Goal: Information Seeking & Learning: Learn about a topic

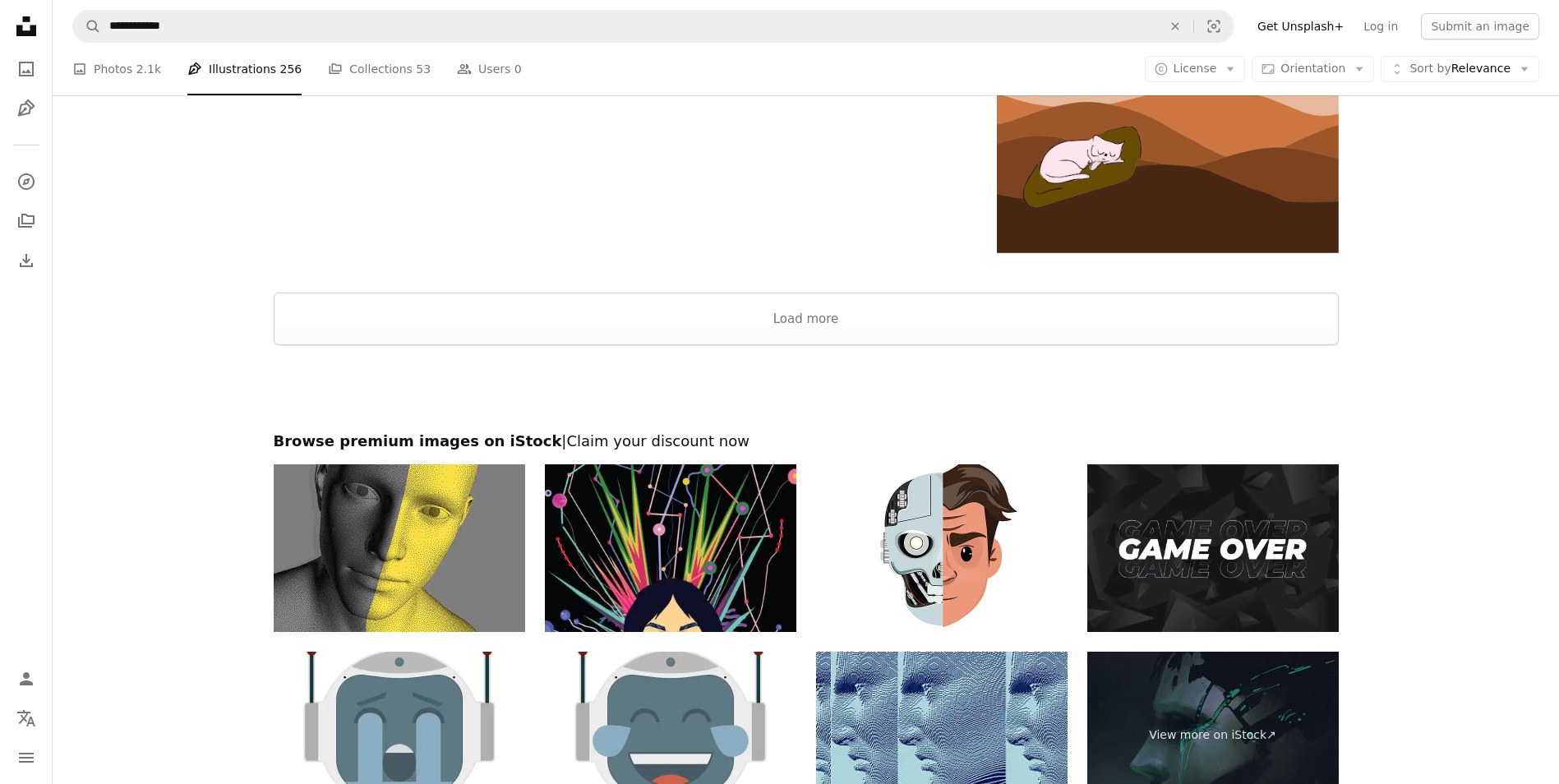
scroll to position [6080, 0]
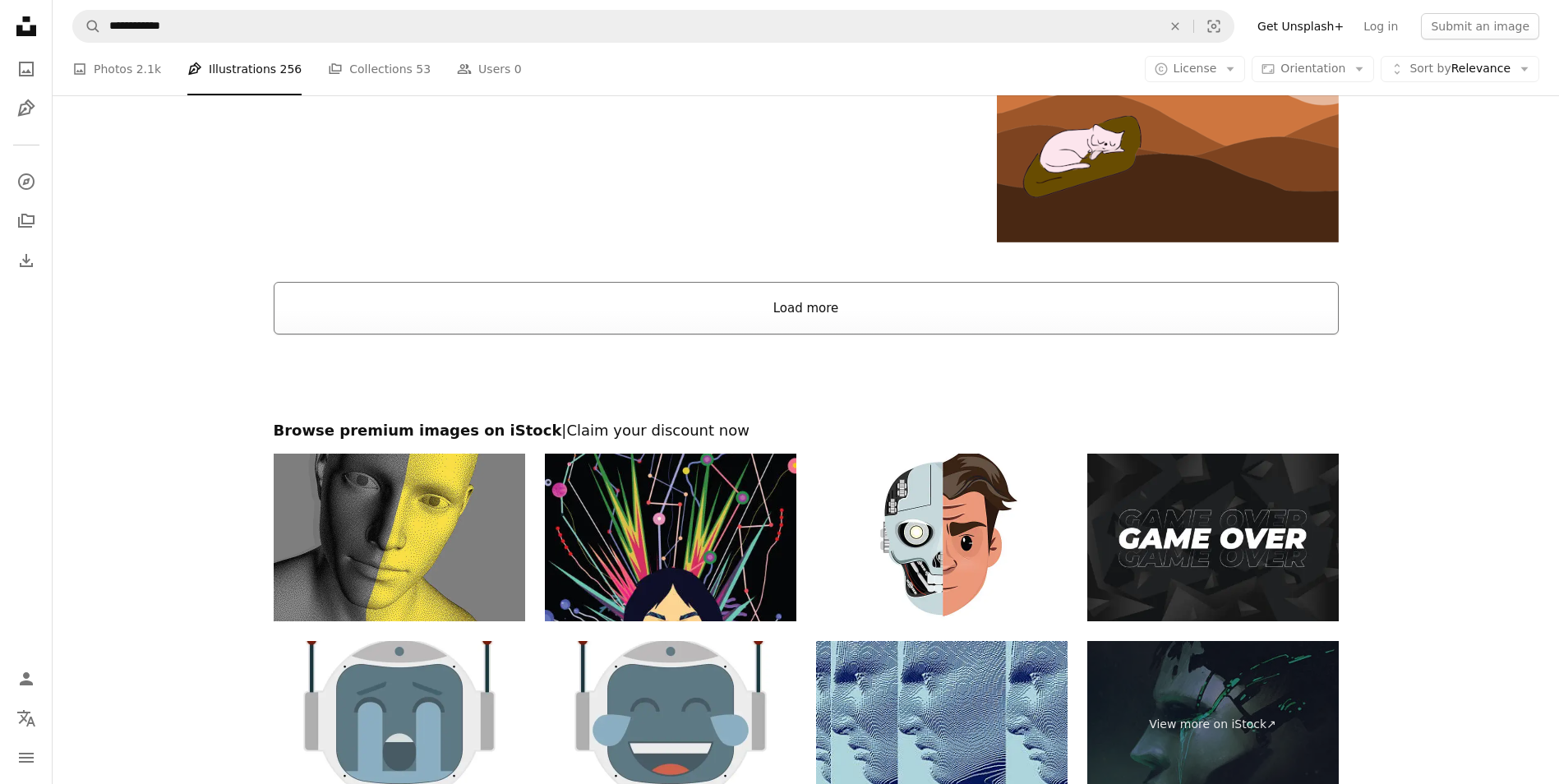
click at [820, 311] on button "Load more" at bounding box center [806, 308] width 1065 height 52
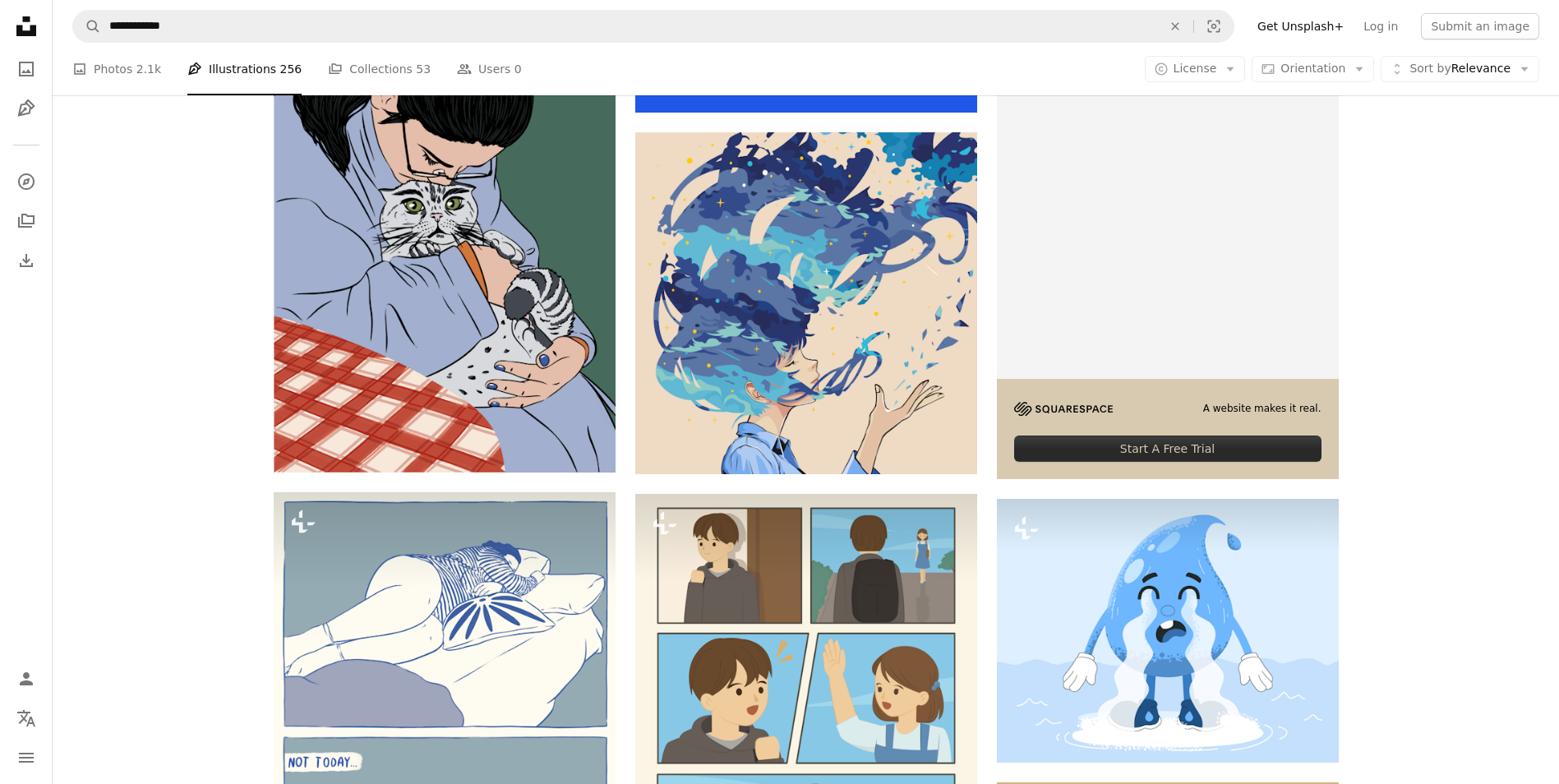
scroll to position [6408, 0]
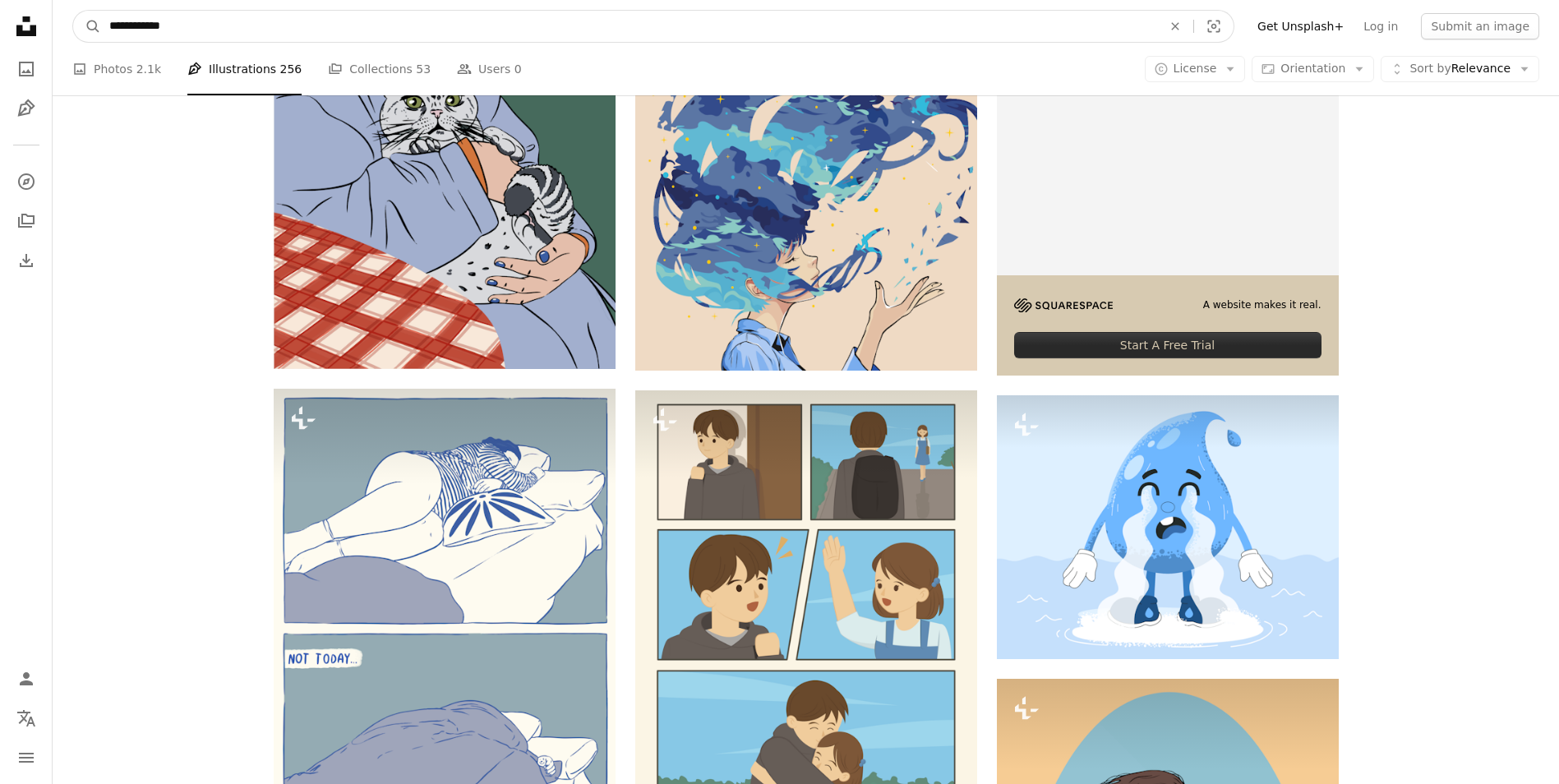
drag, startPoint x: 106, startPoint y: 24, endPoint x: 245, endPoint y: 33, distance: 139.3
click at [245, 33] on input "**********" at bounding box center [628, 26] width 1056 height 31
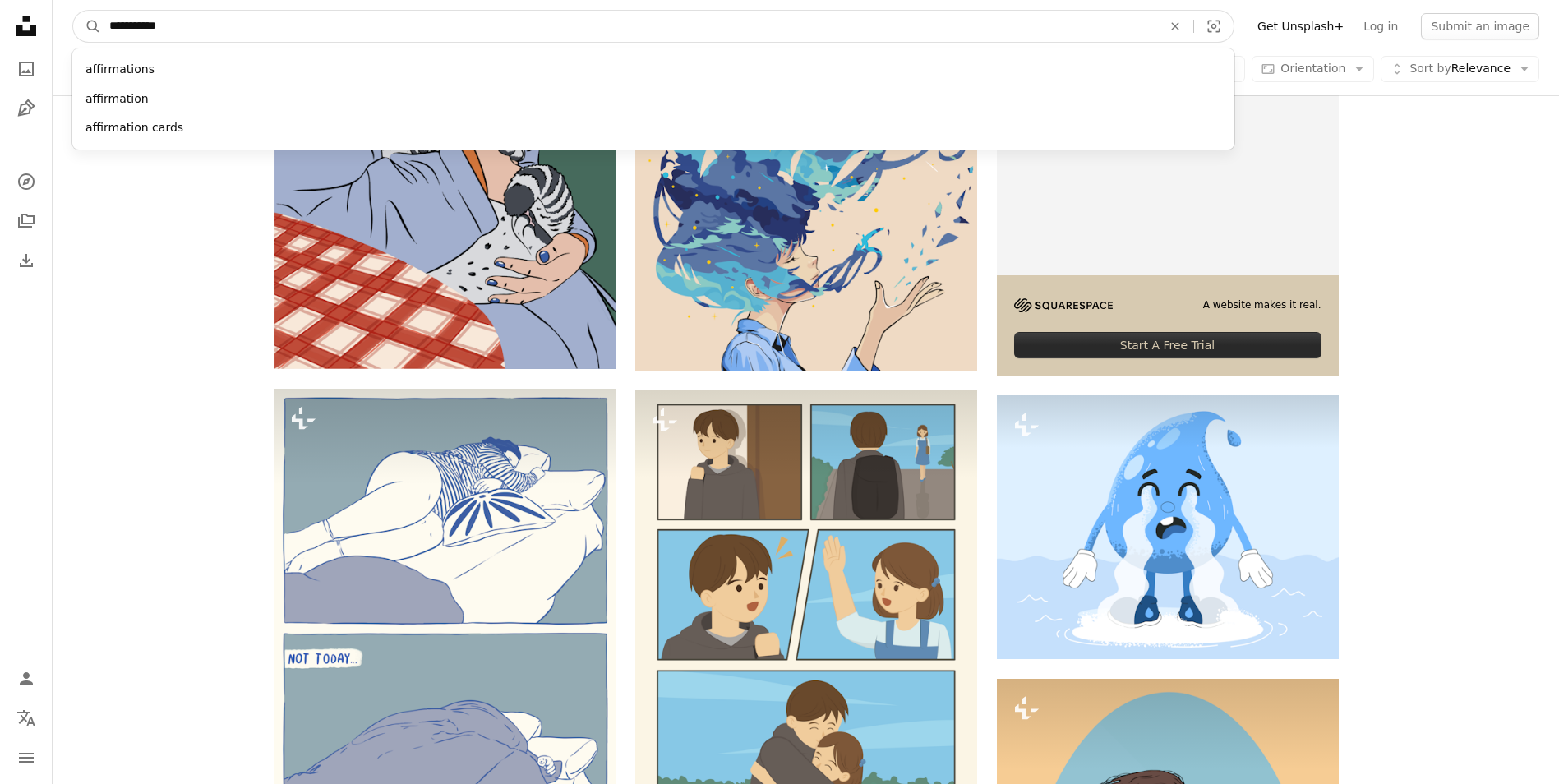
type input "**********"
click at [73, 11] on button "A magnifying glass" at bounding box center [86, 26] width 28 height 31
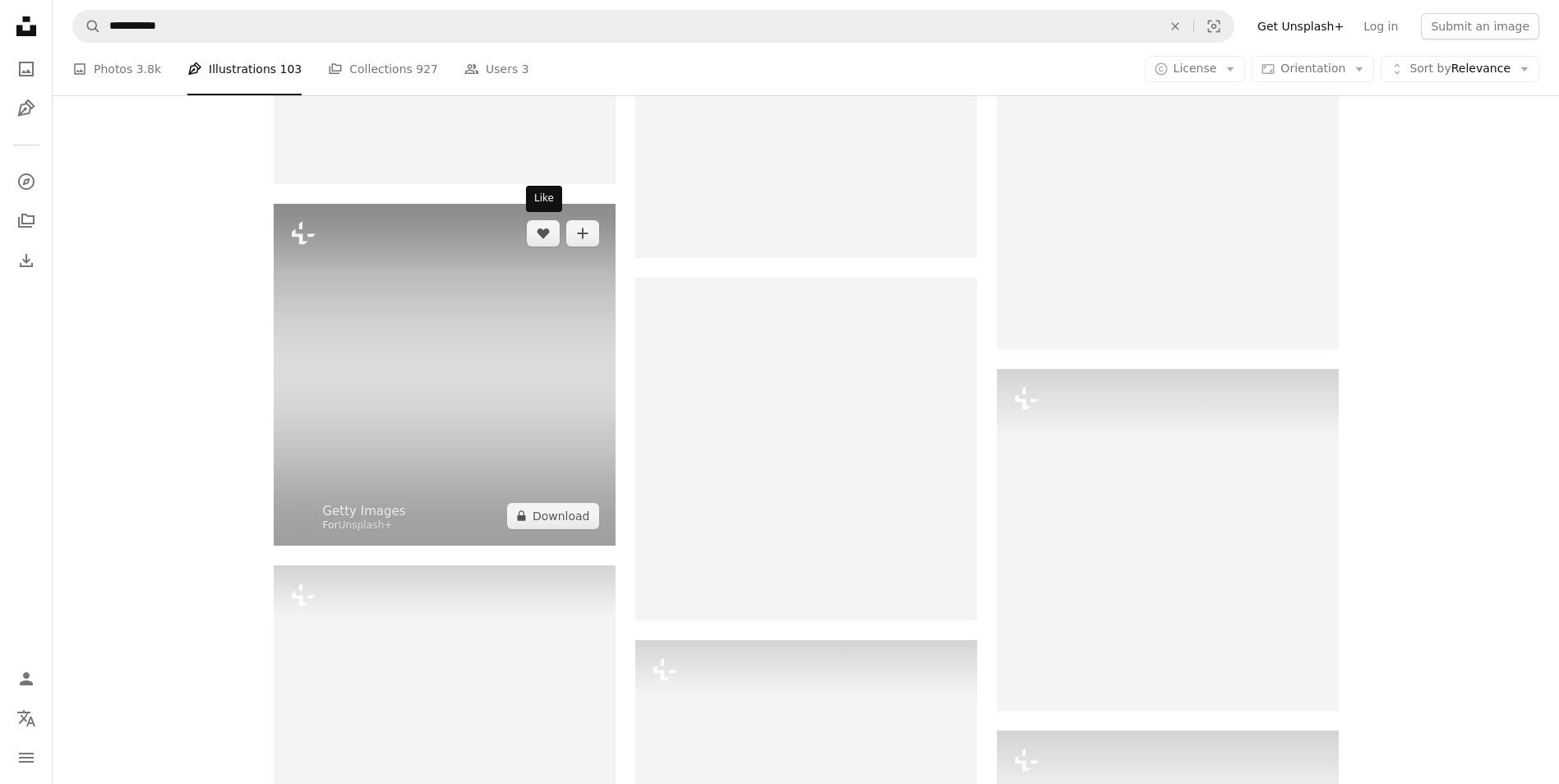
scroll to position [7640, 0]
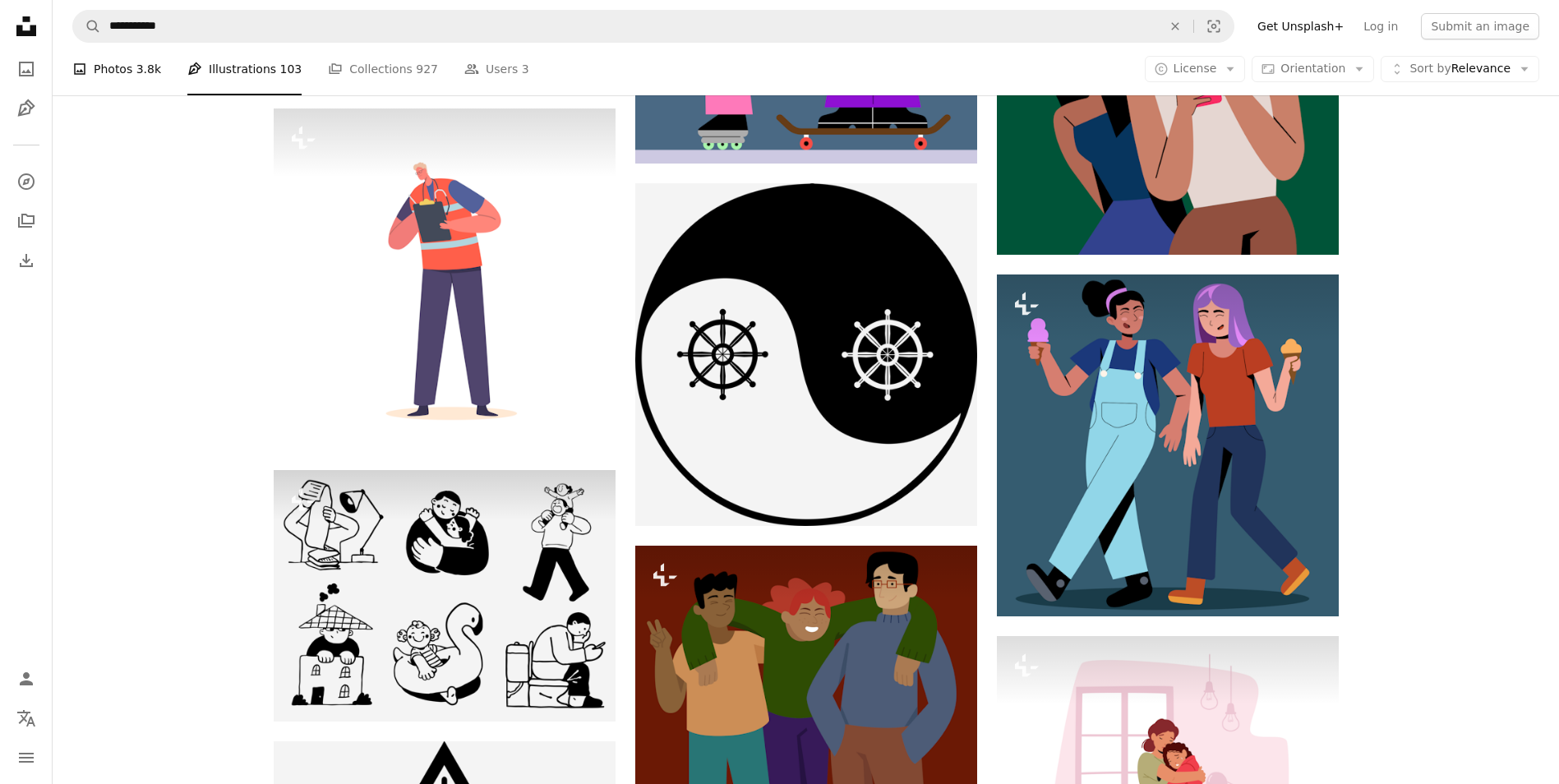
click at [116, 65] on link "A photo Photos 3.8k" at bounding box center [116, 69] width 89 height 52
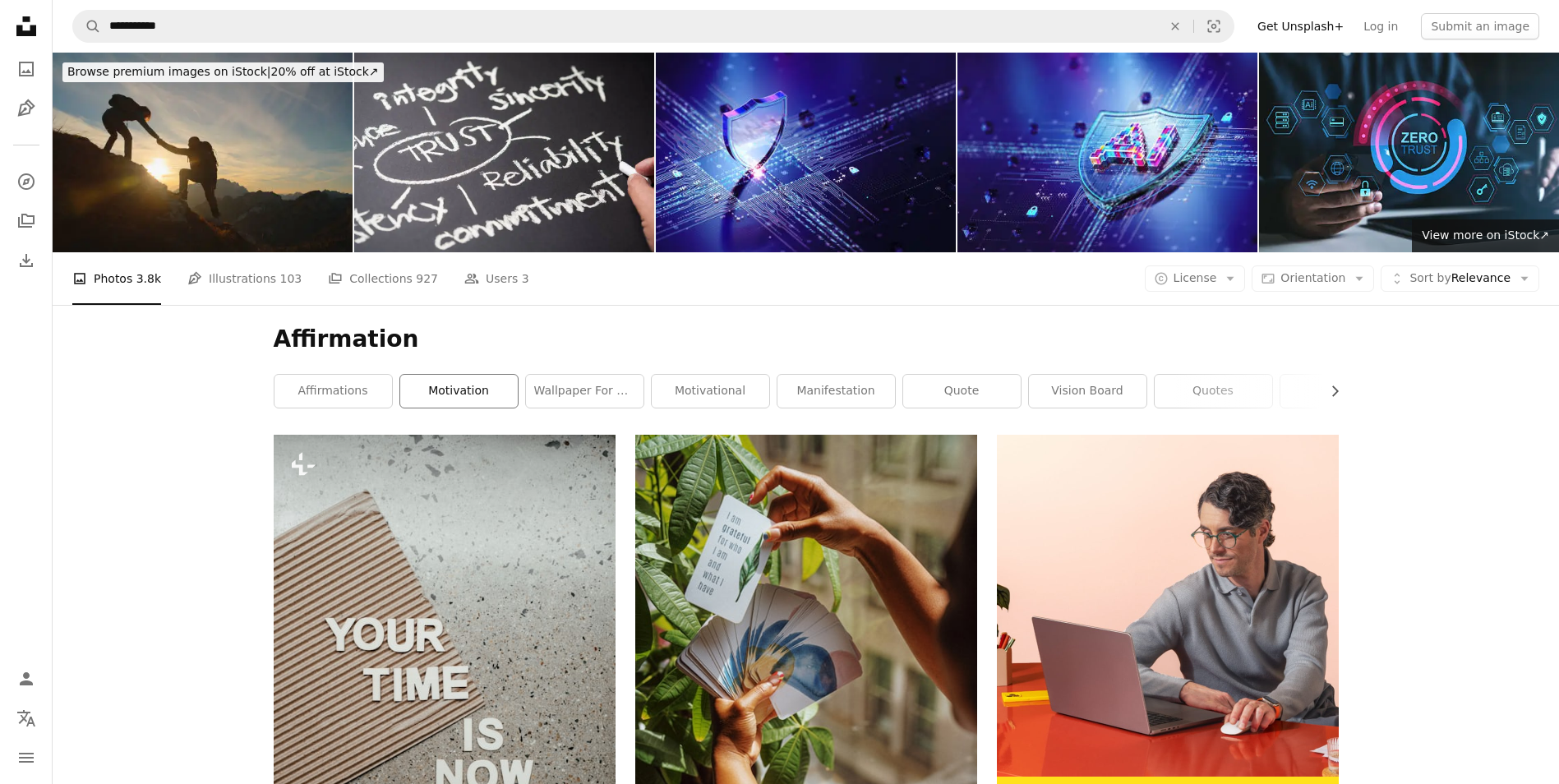
click at [463, 391] on link "motivation" at bounding box center [459, 390] width 118 height 33
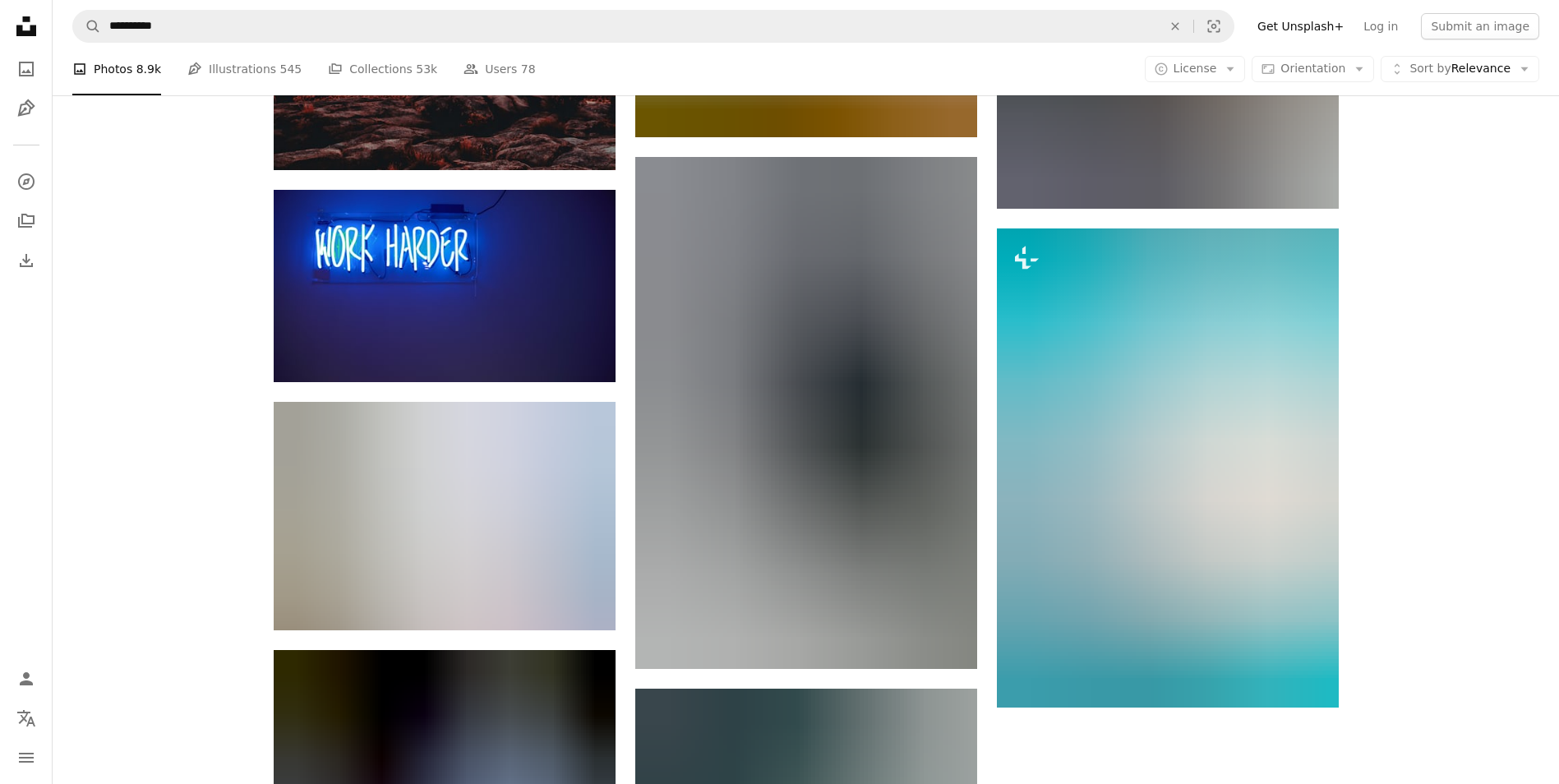
scroll to position [1972, 0]
